Goal: Find specific page/section: Find specific page/section

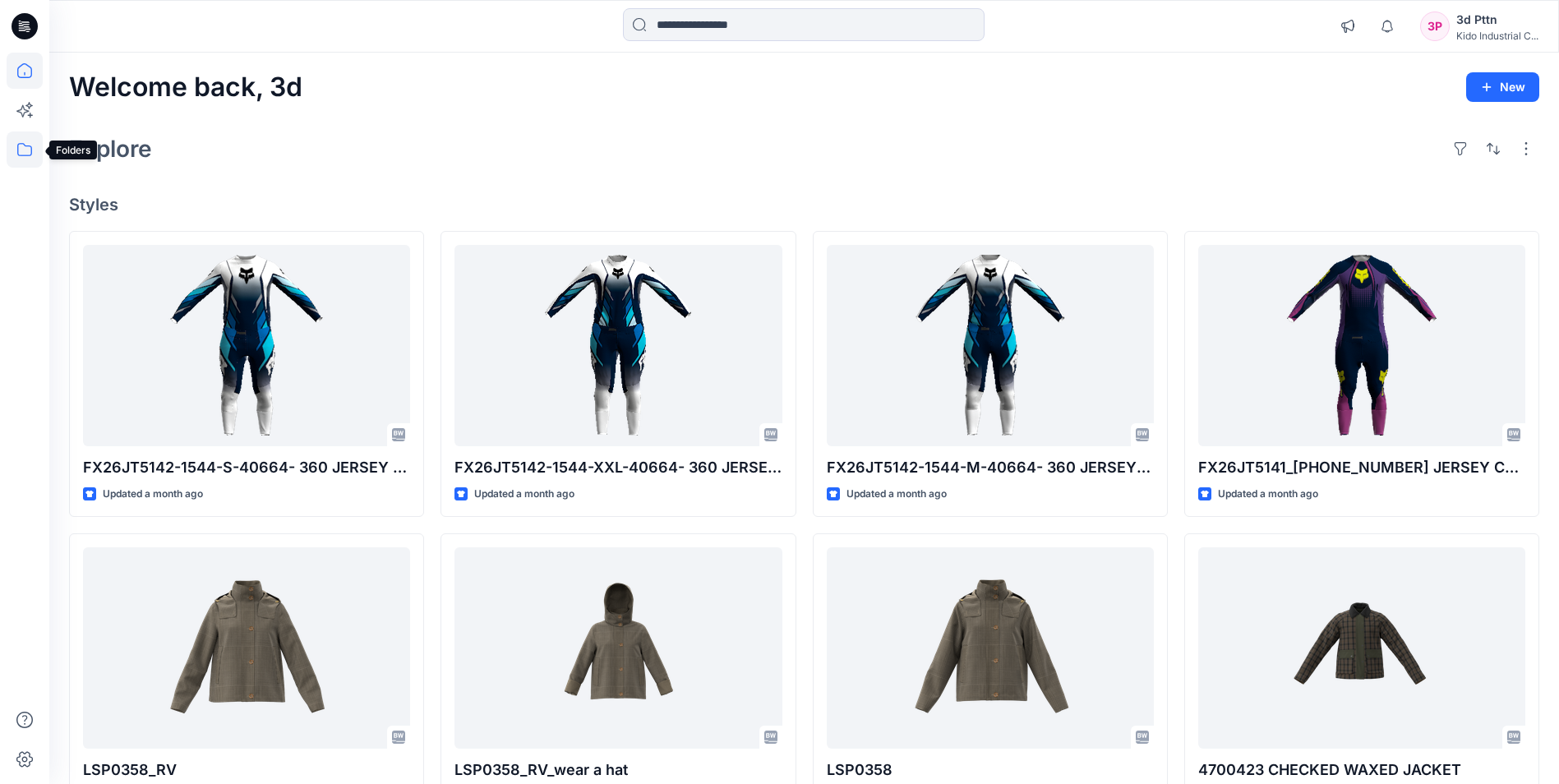
click at [18, 141] on icon at bounding box center [25, 150] width 36 height 36
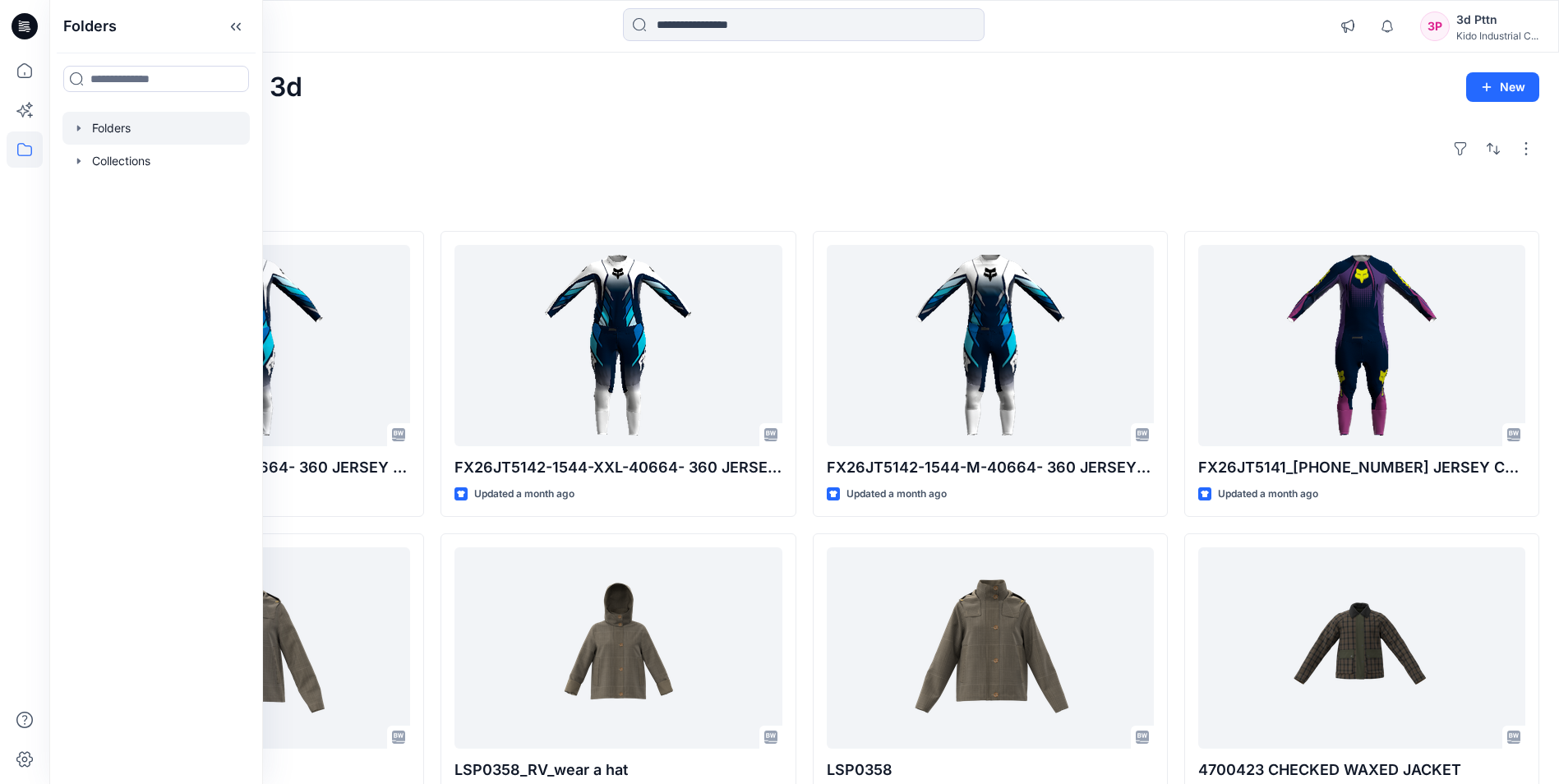
click at [138, 134] on div at bounding box center [157, 128] width 188 height 33
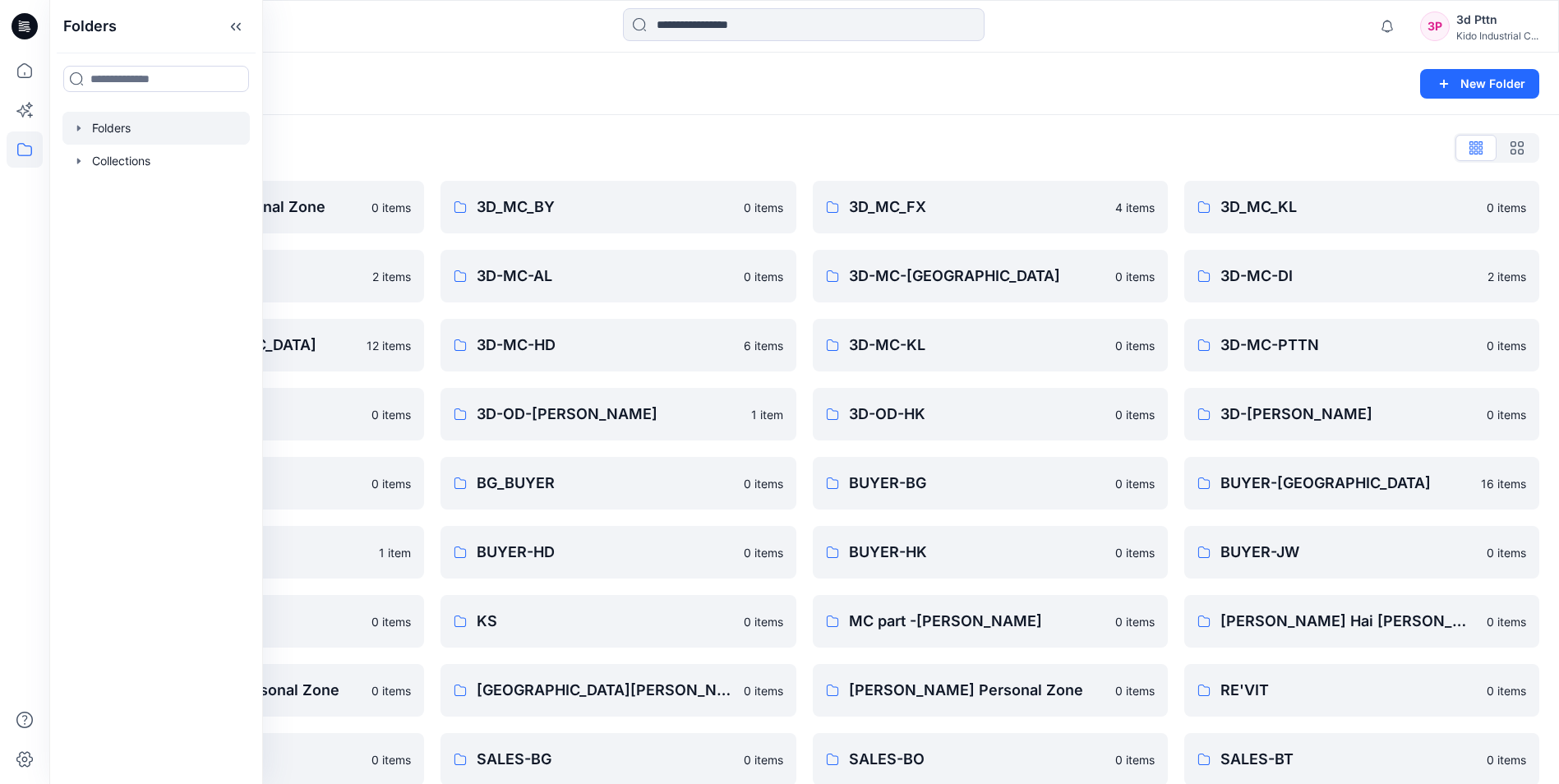
click at [470, 90] on div "Folders" at bounding box center [740, 83] width 1342 height 23
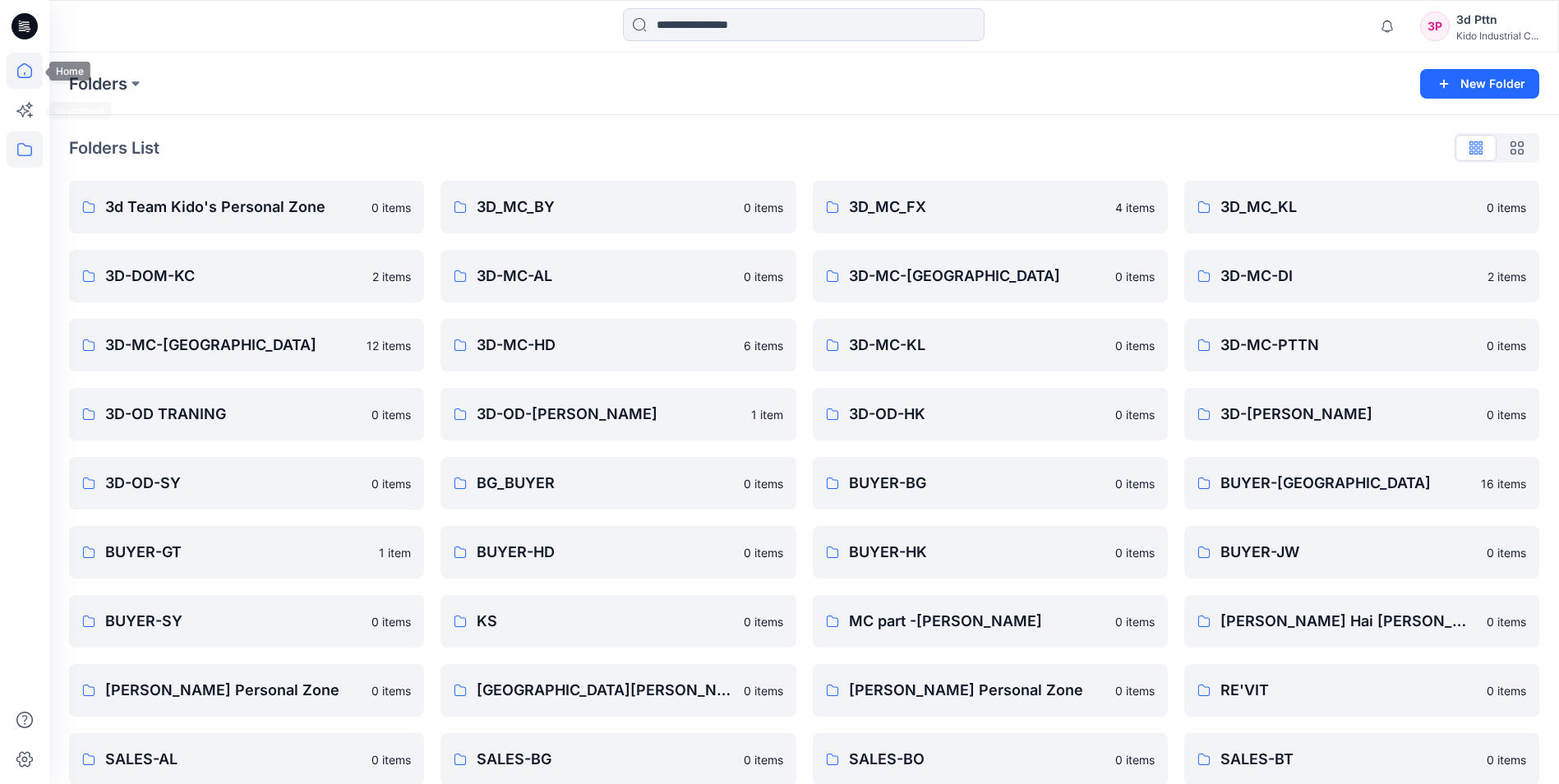
click at [22, 79] on icon at bounding box center [25, 71] width 36 height 36
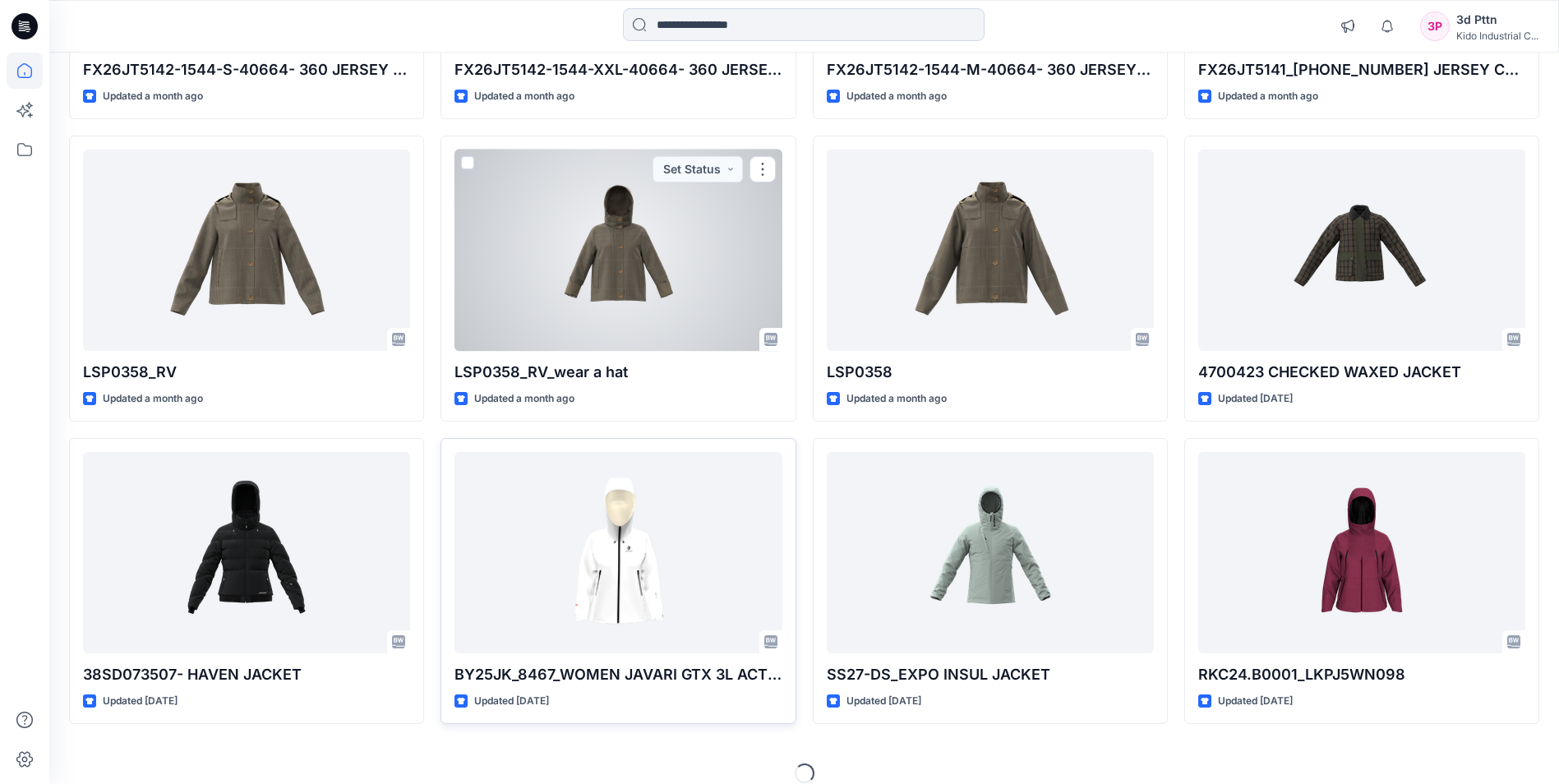
scroll to position [416, 0]
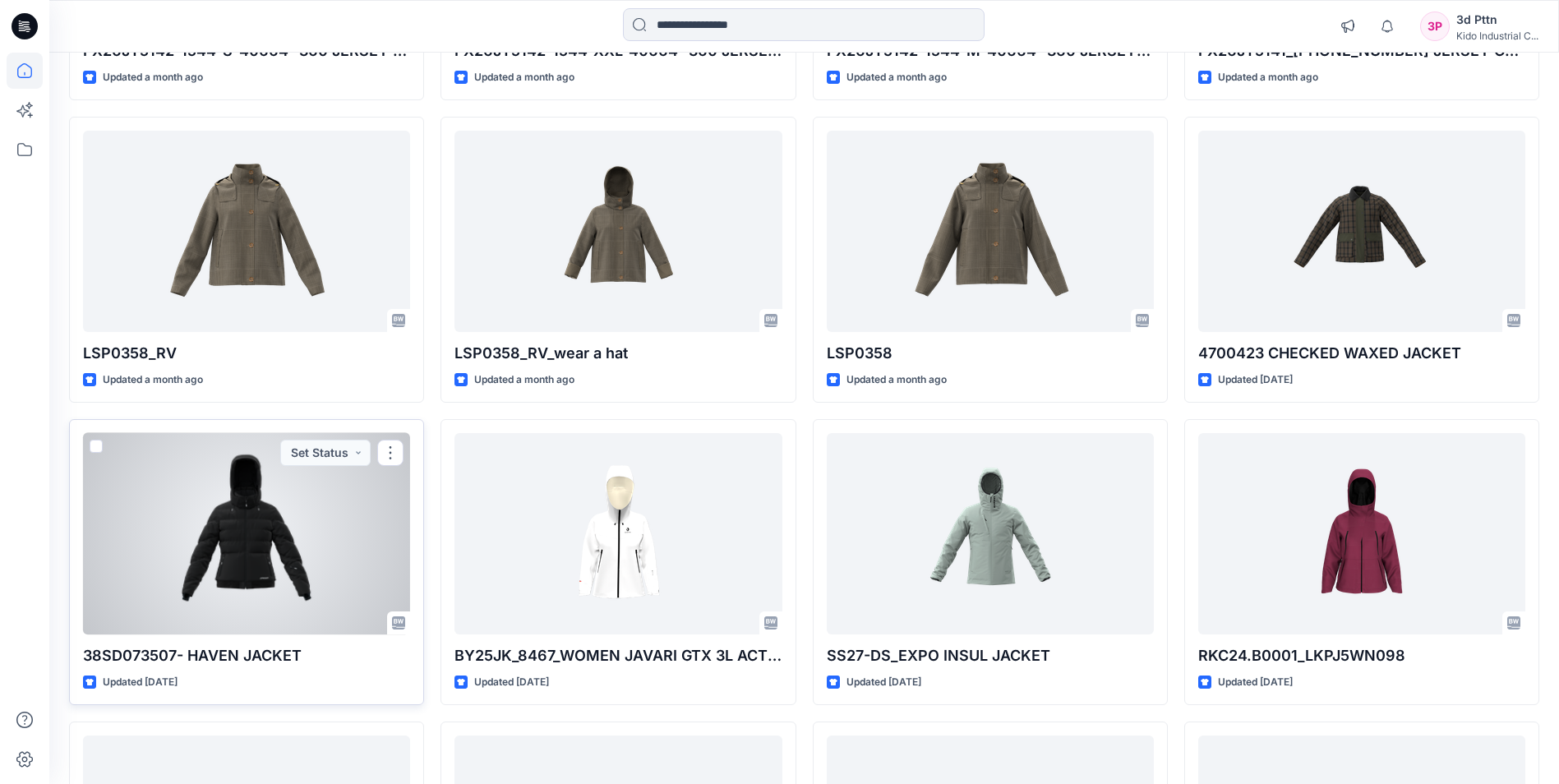
click at [265, 525] on div at bounding box center [246, 532] width 327 height 201
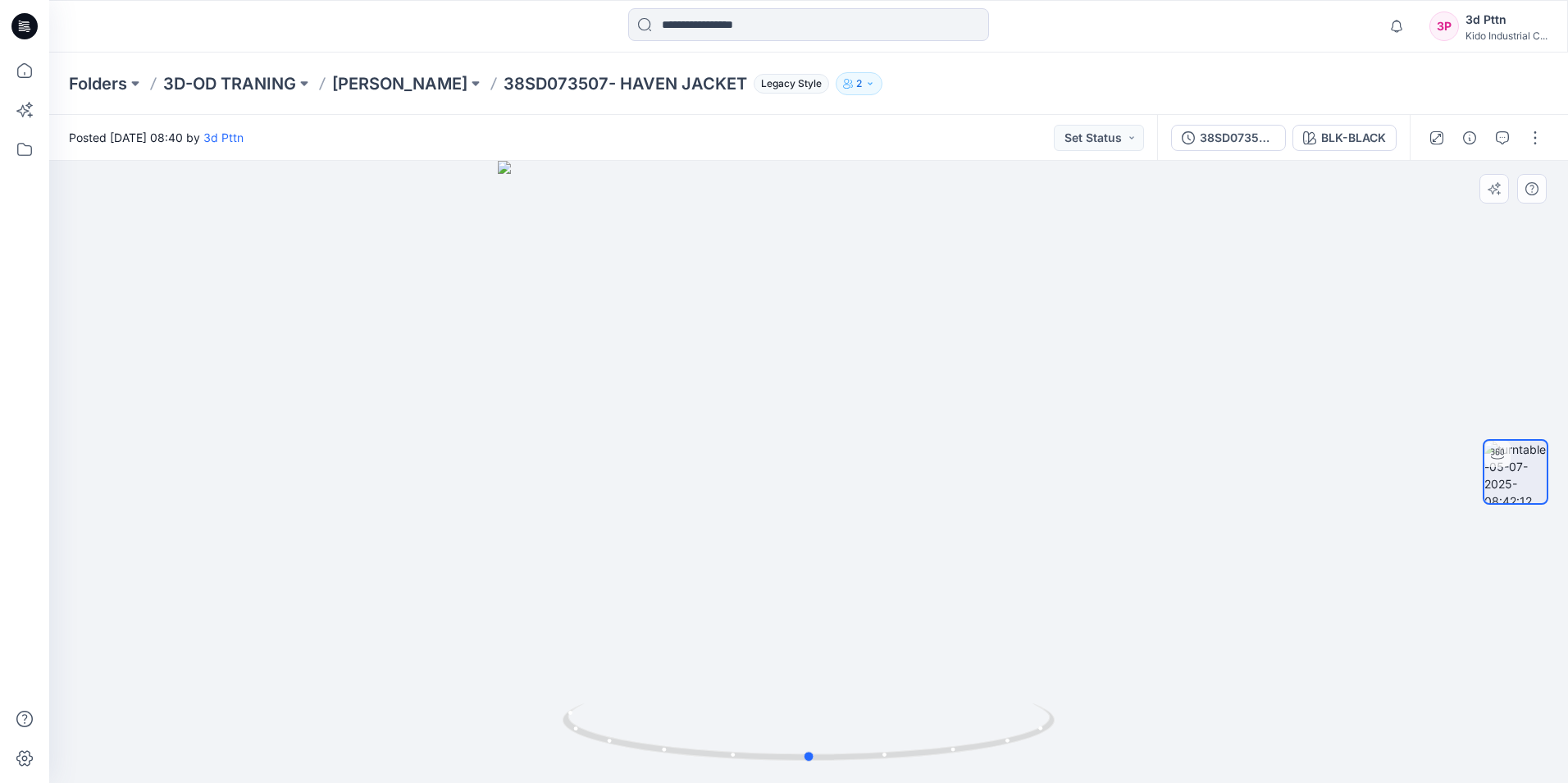
drag, startPoint x: 996, startPoint y: 758, endPoint x: 1029, endPoint y: 629, distance: 133.2
click at [1002, 744] on icon at bounding box center [811, 734] width 497 height 62
